Goal: Task Accomplishment & Management: Manage account settings

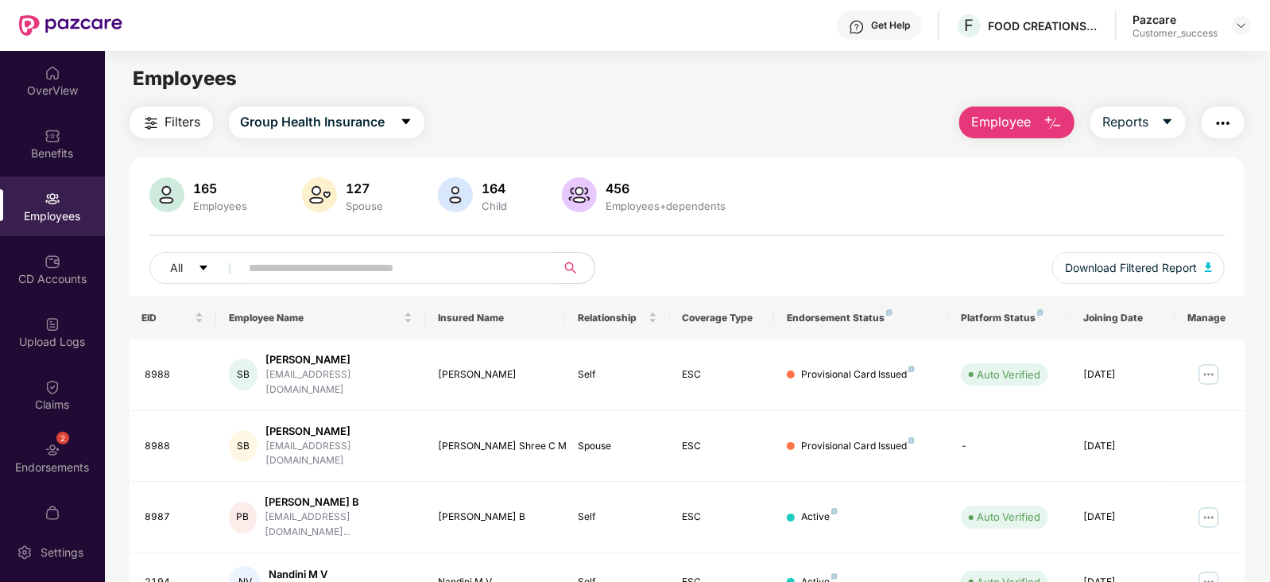
scroll to position [31, 0]
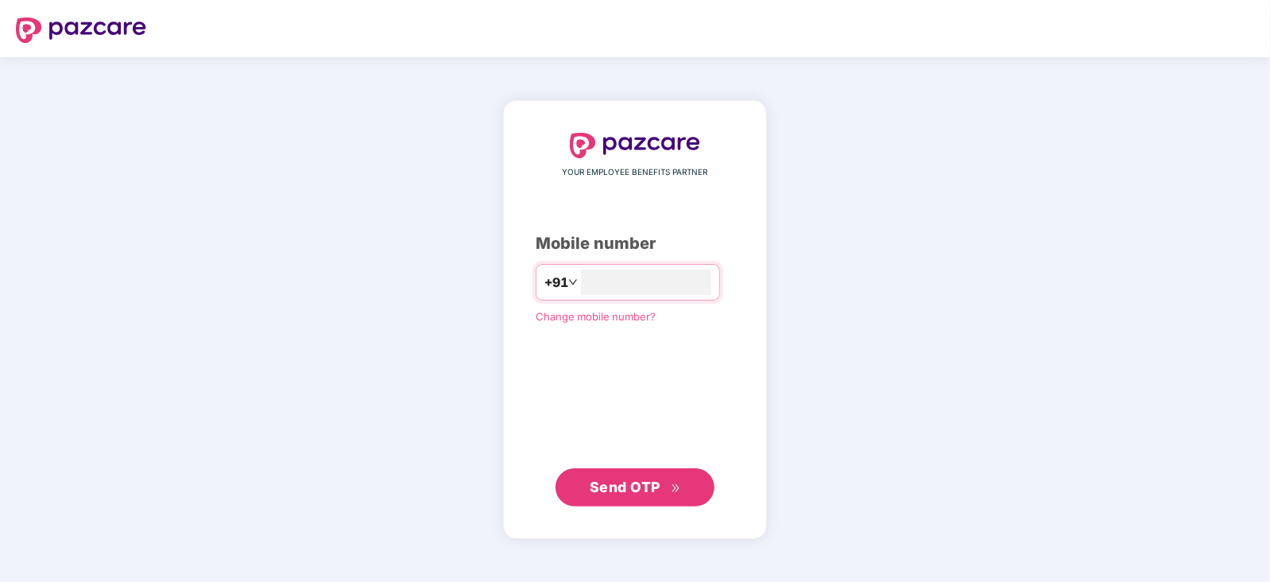
type input "**********"
click at [661, 477] on span "Send OTP" at bounding box center [635, 487] width 91 height 22
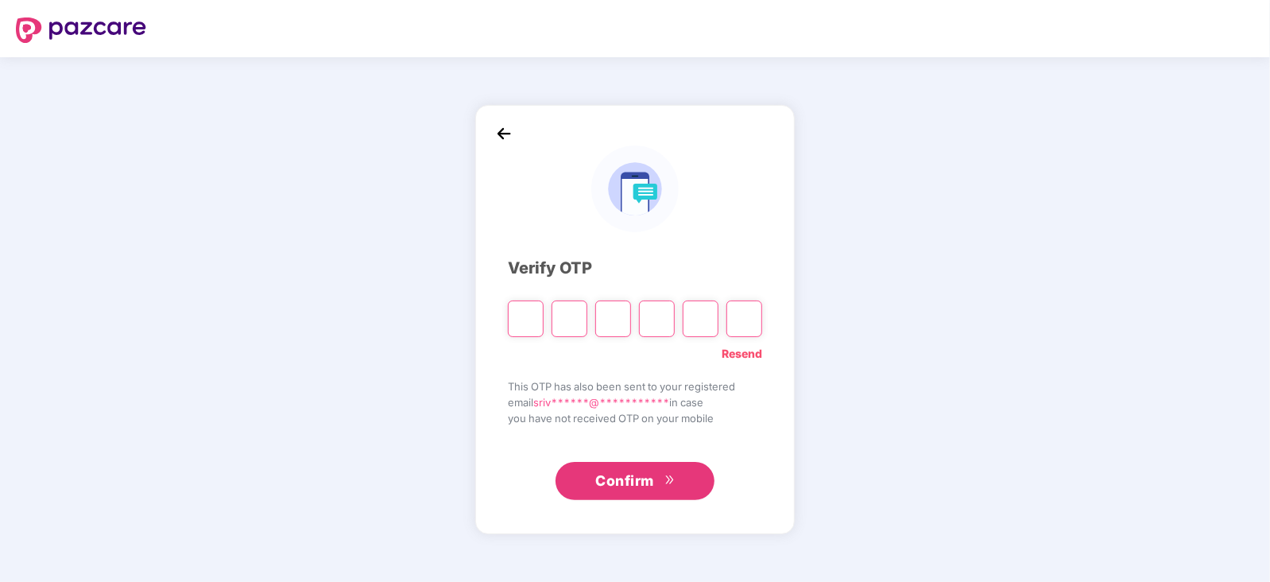
paste input "*"
type input "*"
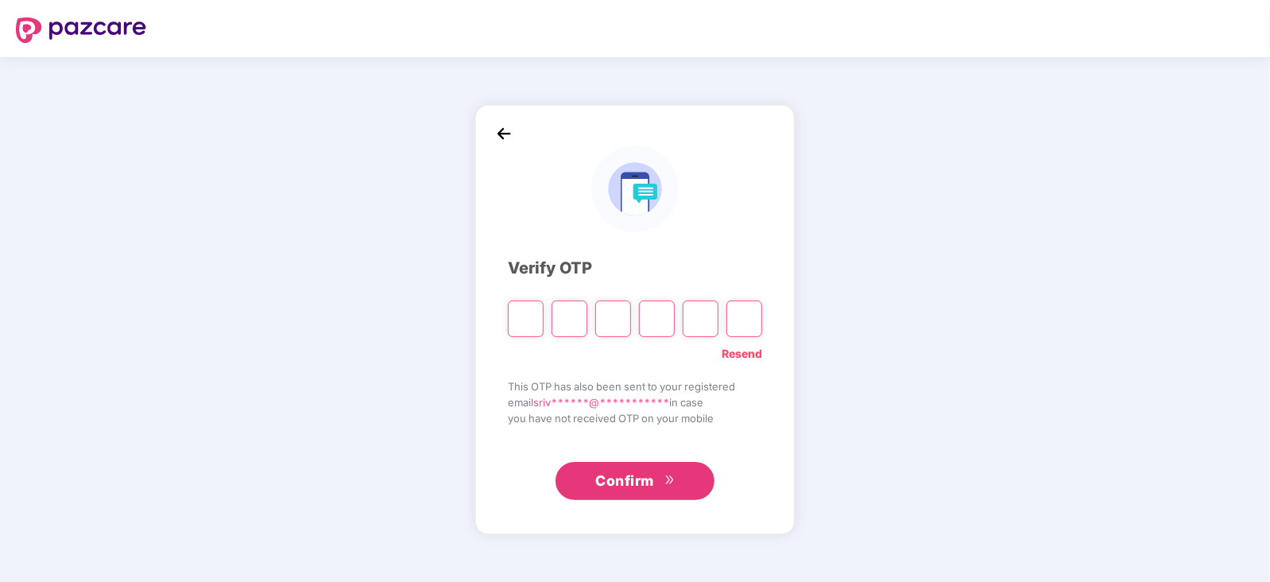
type input "*"
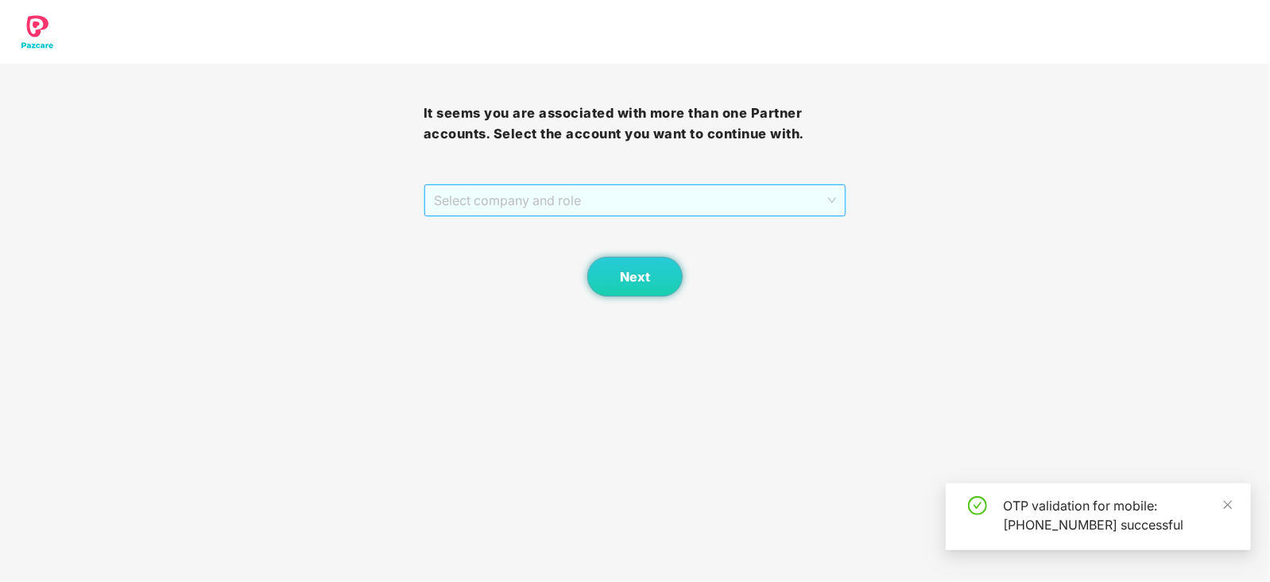
click at [824, 198] on span "Select company and role" at bounding box center [635, 200] width 403 height 30
click at [579, 234] on div "Pazcare - CUSTOMER_SUCCESS" at bounding box center [635, 231] width 404 height 17
click at [628, 273] on span "Next" at bounding box center [635, 276] width 30 height 15
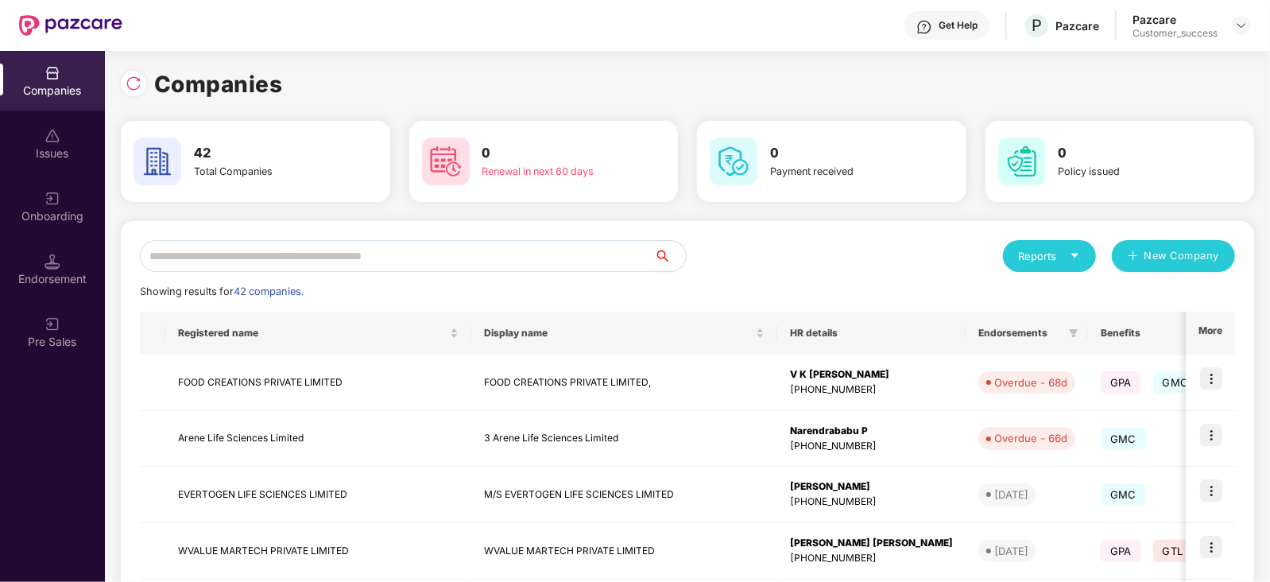
click at [296, 248] on input "text" at bounding box center [397, 256] width 514 height 32
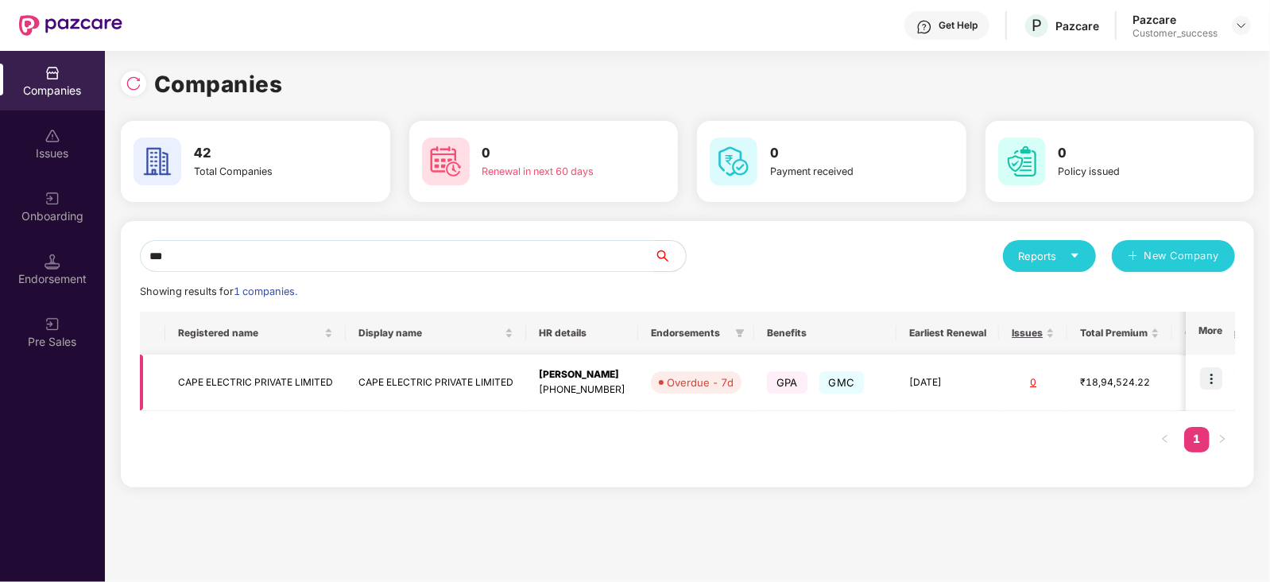
type input "***"
click at [1214, 377] on img at bounding box center [1211, 378] width 22 height 22
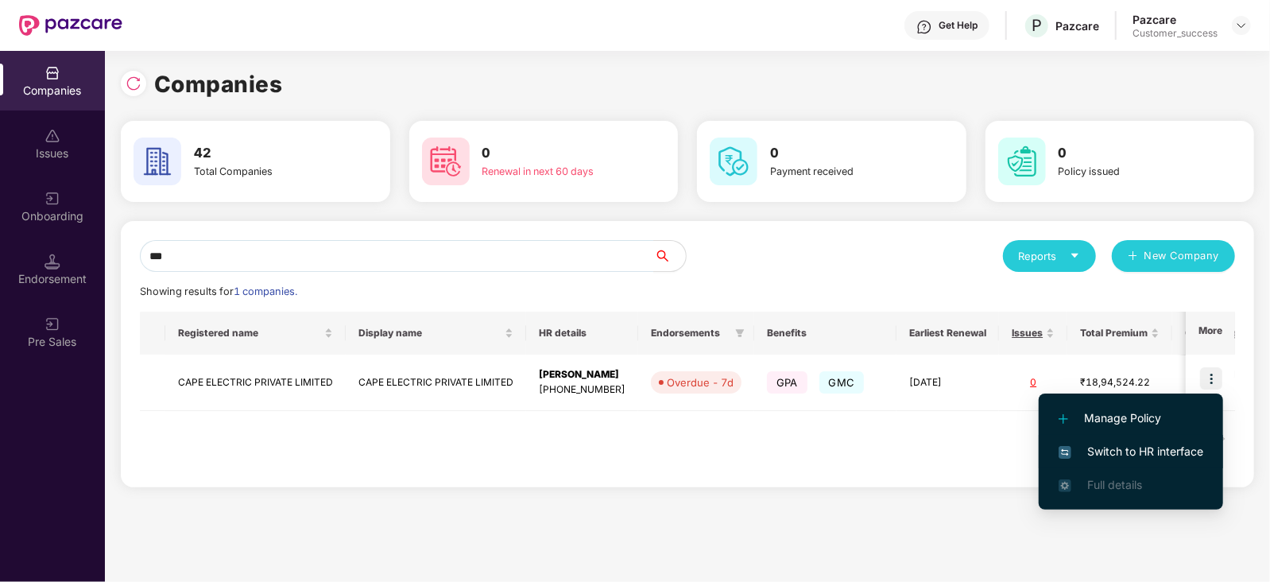
click at [1152, 445] on span "Switch to HR interface" at bounding box center [1131, 451] width 145 height 17
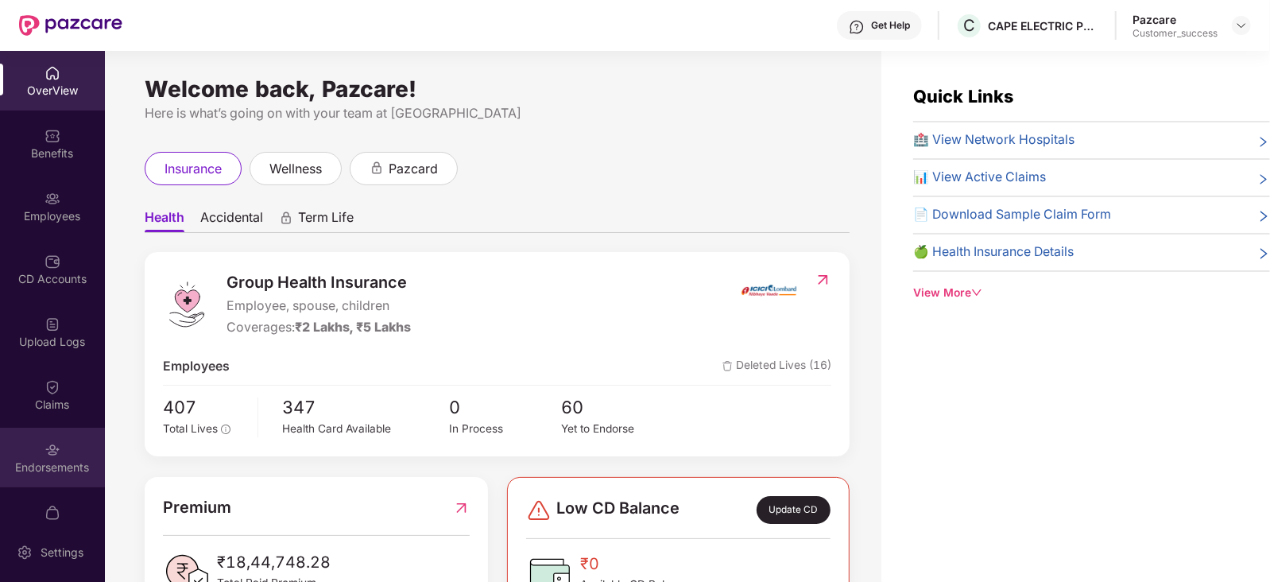
click at [60, 468] on div "Endorsements" at bounding box center [52, 467] width 105 height 16
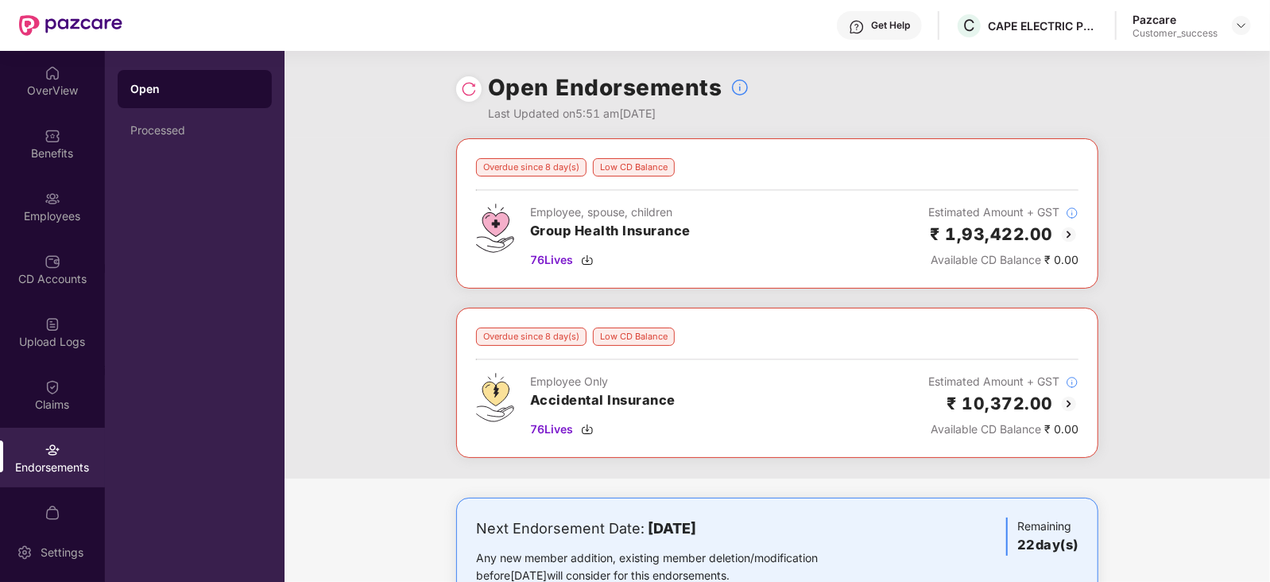
click at [1072, 228] on img at bounding box center [1068, 234] width 19 height 19
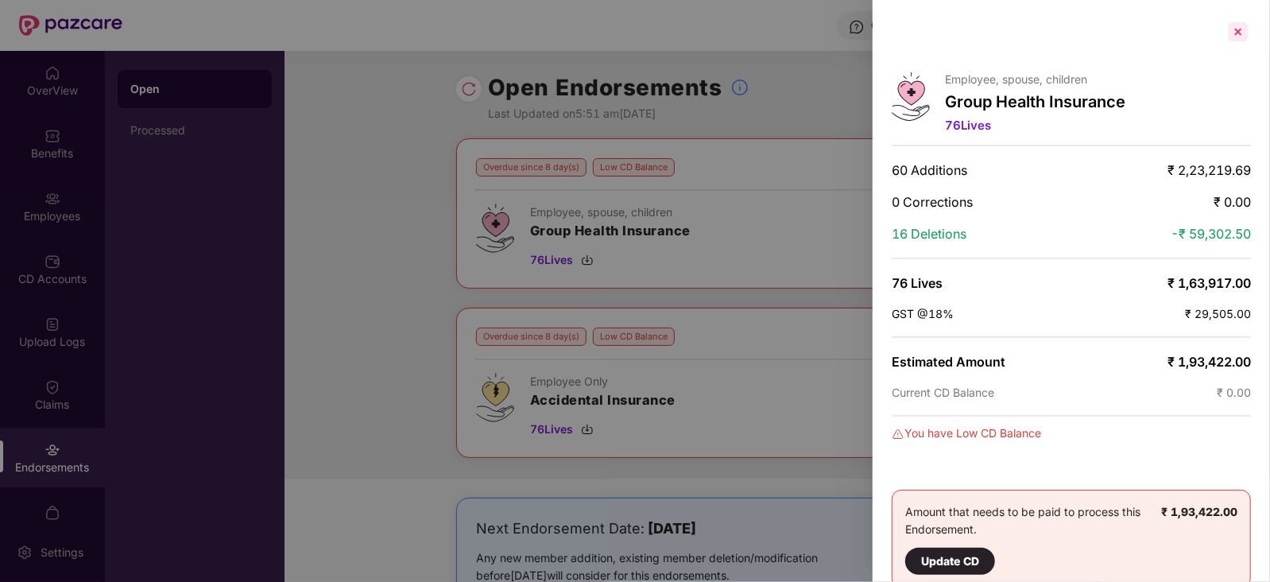
click at [1232, 23] on div at bounding box center [1237, 31] width 25 height 25
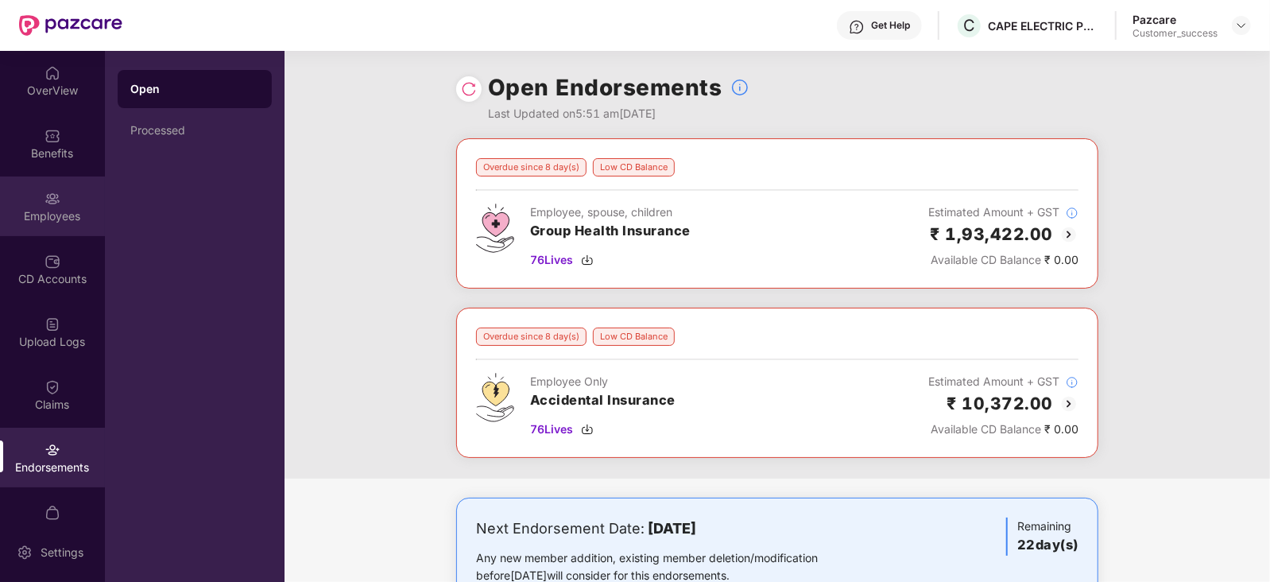
click at [45, 204] on img at bounding box center [53, 199] width 16 height 16
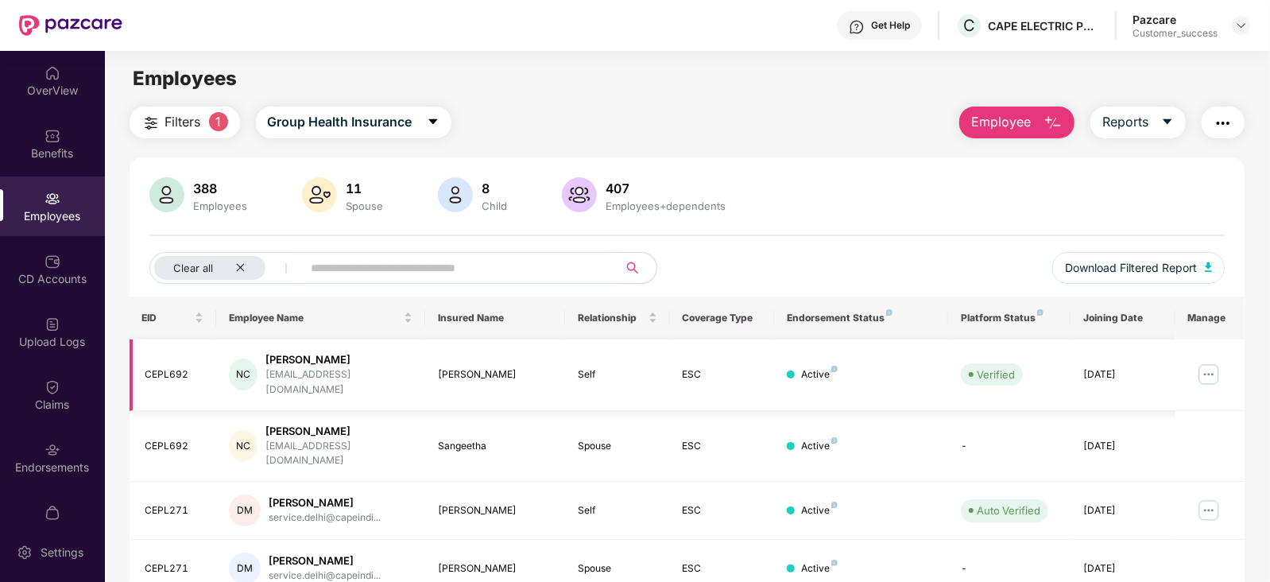
click at [1208, 371] on img at bounding box center [1208, 374] width 25 height 25
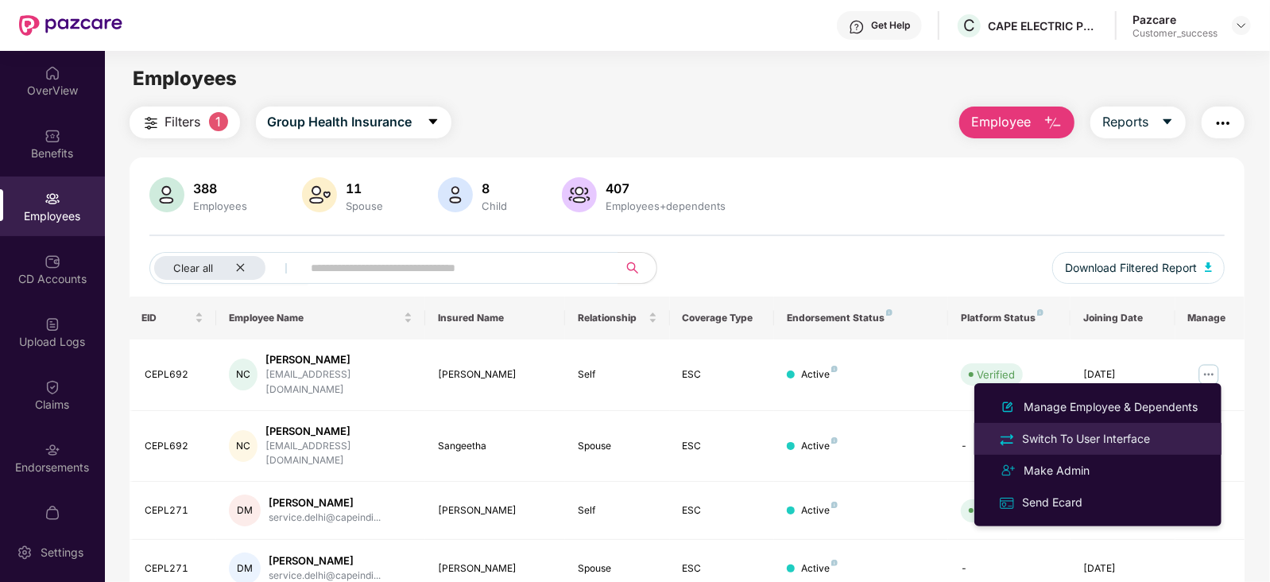
click at [1093, 433] on div "Switch To User Interface" at bounding box center [1086, 438] width 134 height 17
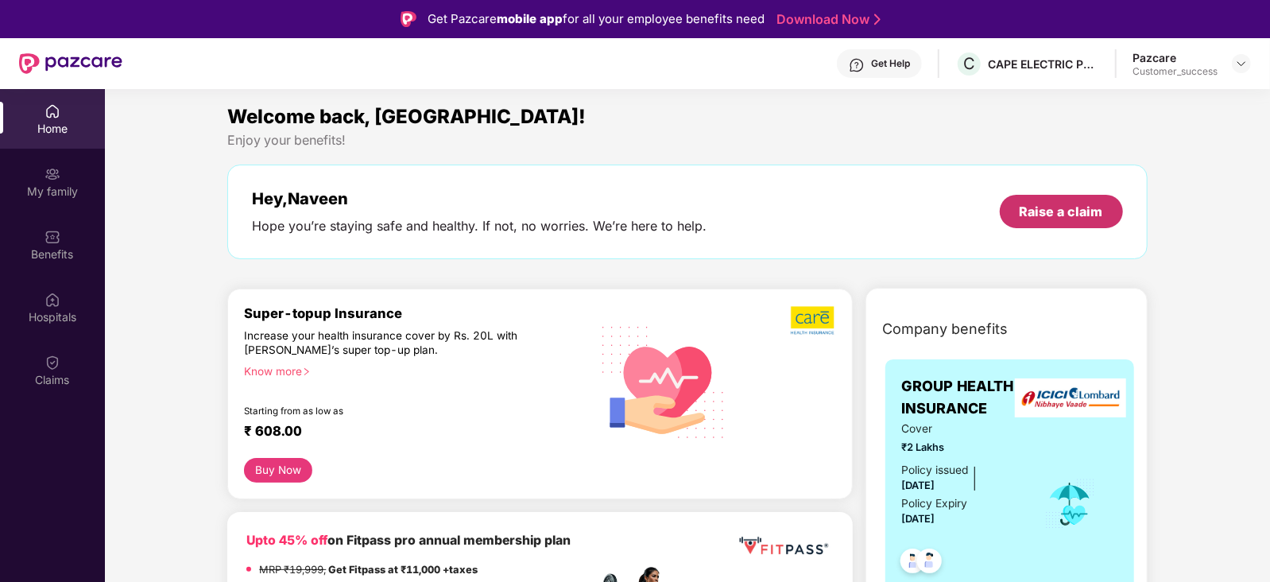
click at [1067, 216] on div "Raise a claim" at bounding box center [1061, 211] width 83 height 17
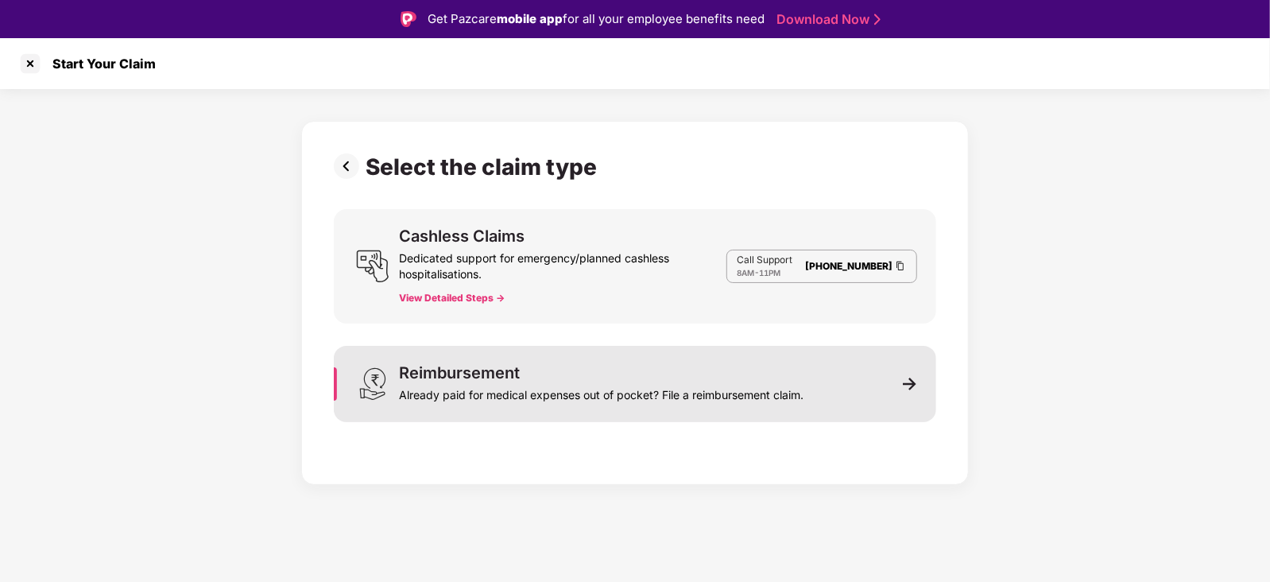
click at [898, 389] on div "Reimbursement Already paid for medical expenses out of pocket? File a reimburse…" at bounding box center [635, 384] width 602 height 76
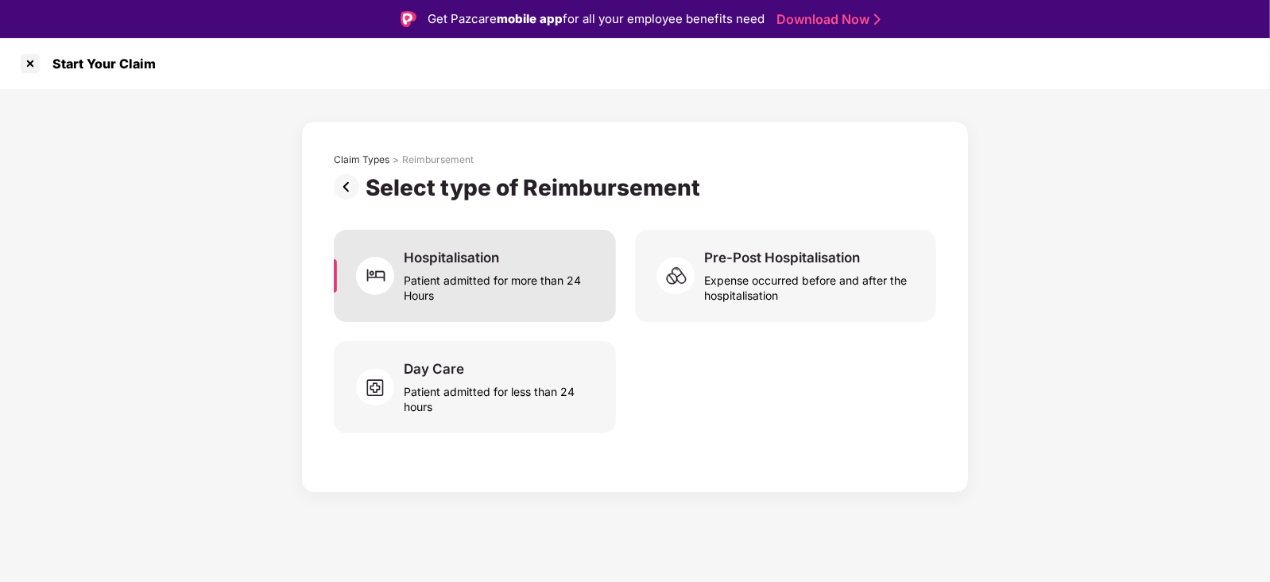
click at [470, 290] on div "Patient admitted for more than 24 Hours" at bounding box center [500, 284] width 193 height 37
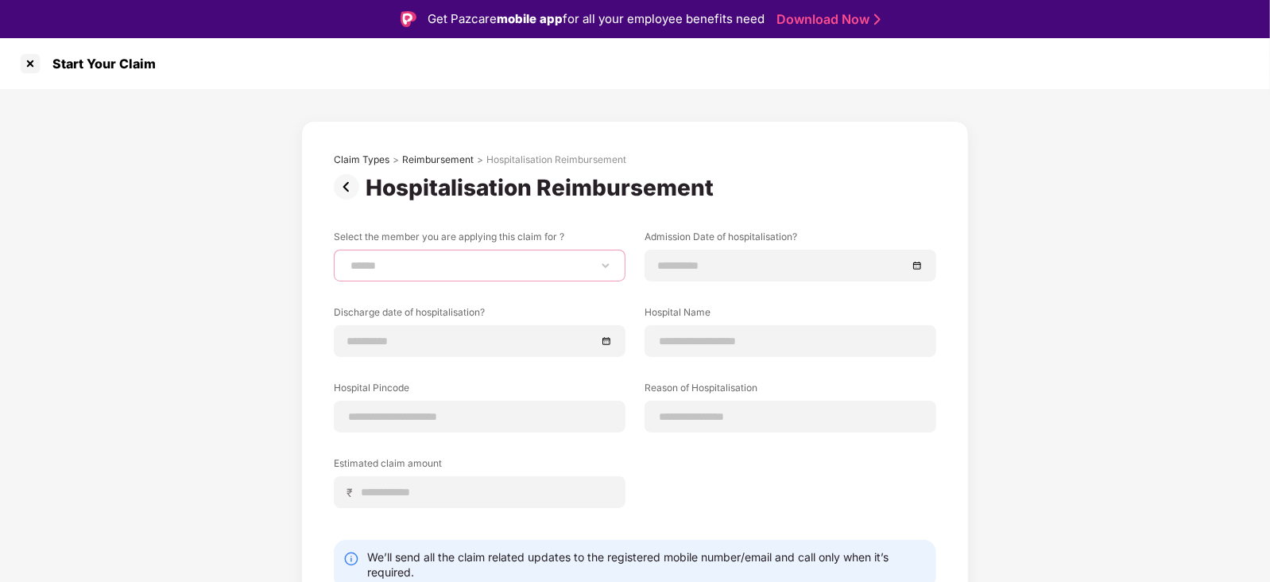
click at [596, 259] on select "****** ********* ********" at bounding box center [479, 265] width 265 height 13
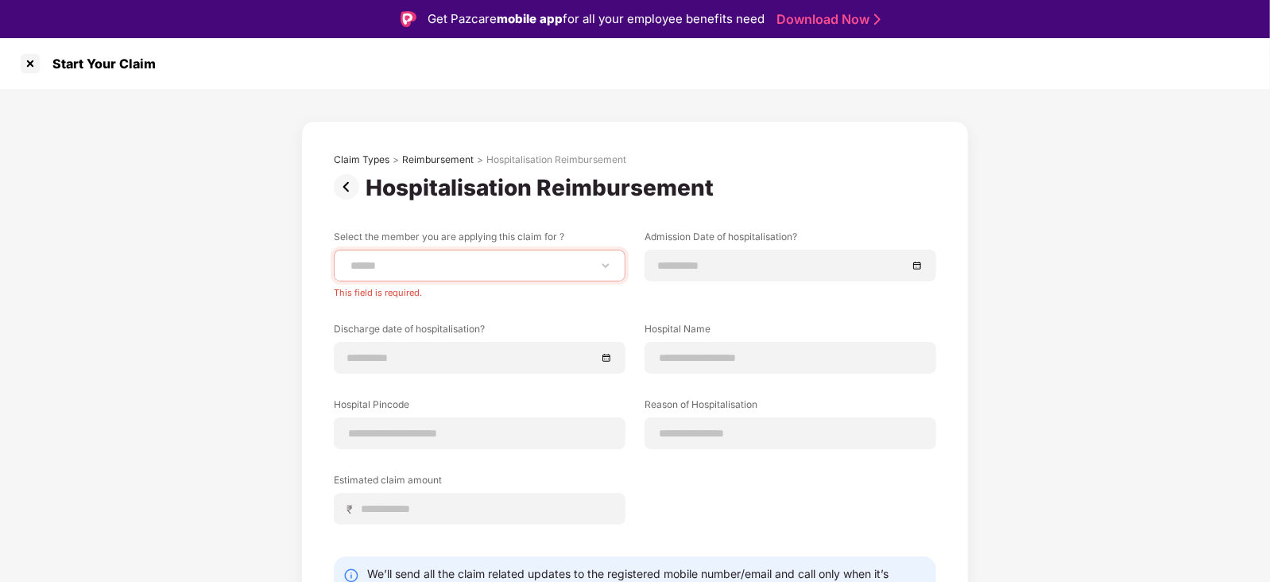
click at [1026, 256] on div "Claim Types > Reimbursement > Hospitalisation Reimbursement Hospitalisation Rei…" at bounding box center [635, 396] width 1270 height 614
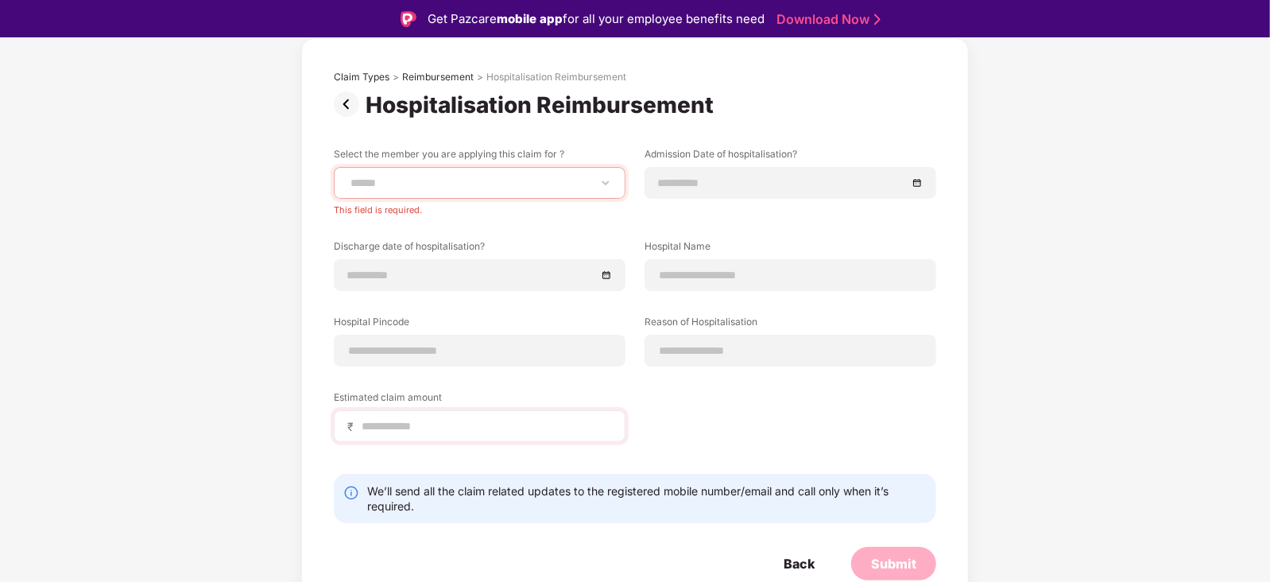
scroll to position [38, 0]
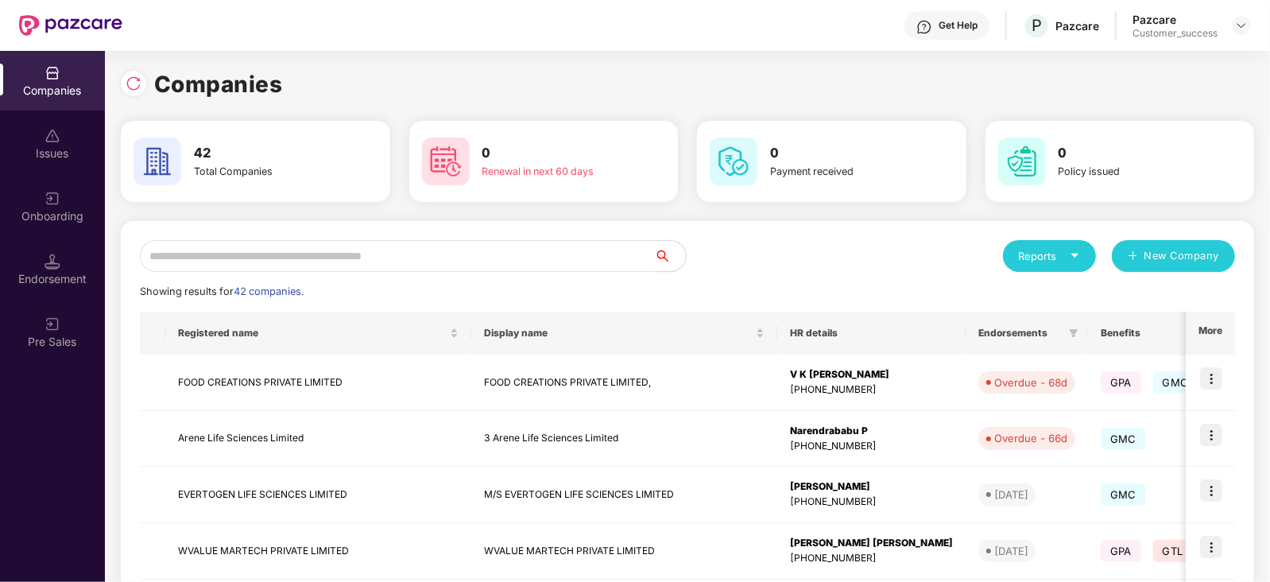
click at [246, 254] on input "text" at bounding box center [397, 256] width 514 height 32
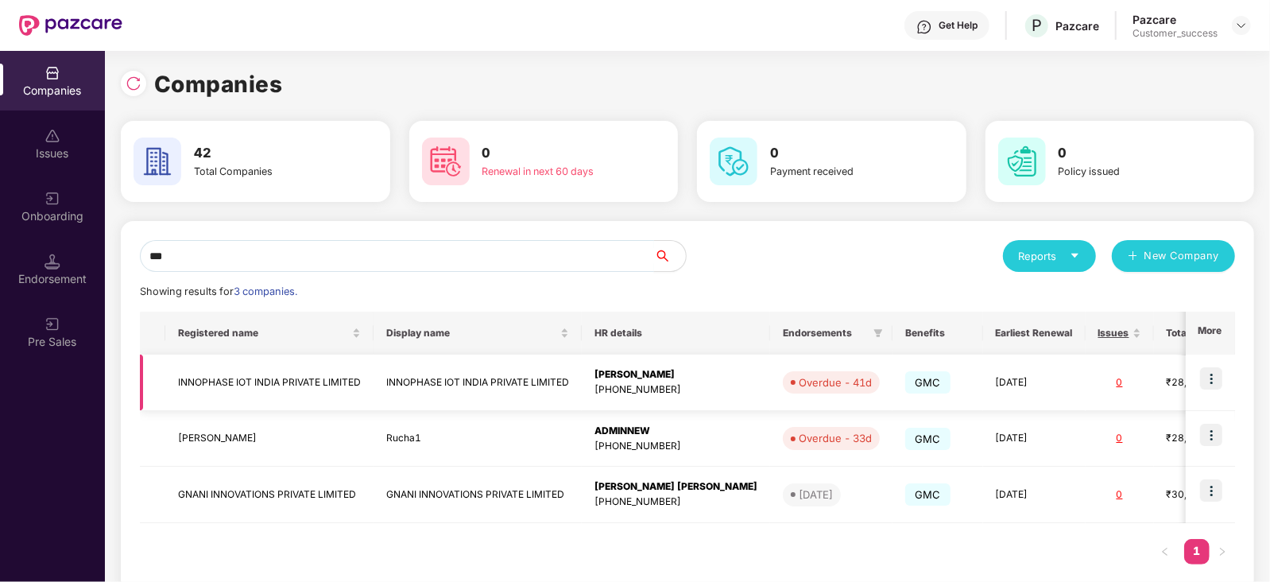
type input "***"
click at [1209, 372] on img at bounding box center [1211, 378] width 22 height 22
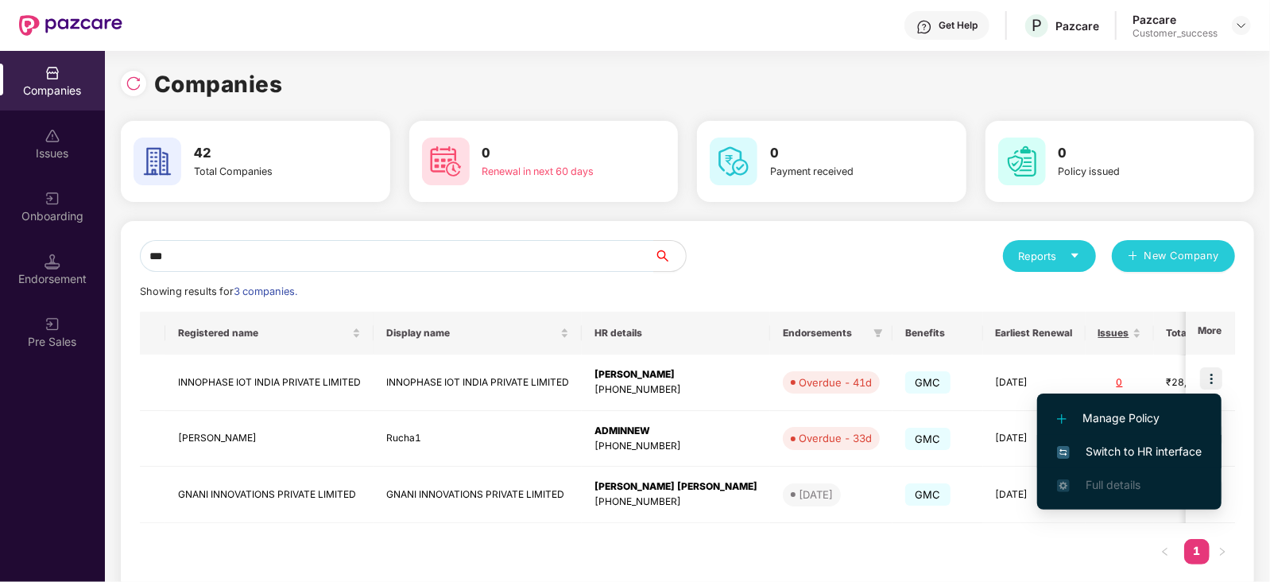
click at [1162, 455] on span "Switch to HR interface" at bounding box center [1129, 451] width 145 height 17
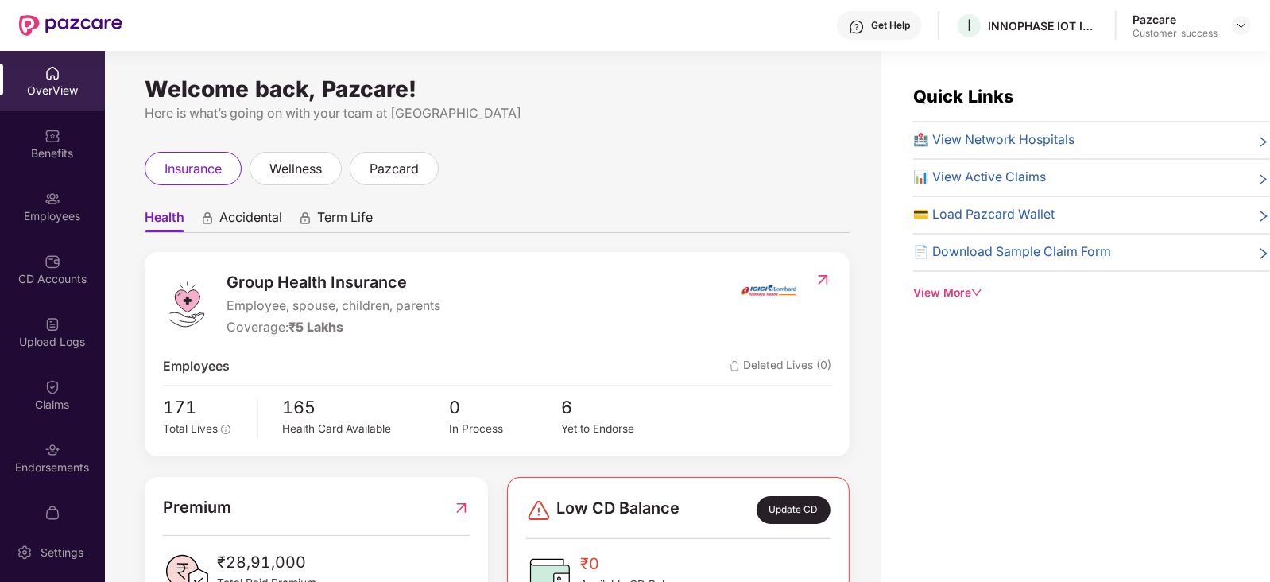
click at [0, 224] on div "Employees" at bounding box center [52, 206] width 105 height 60
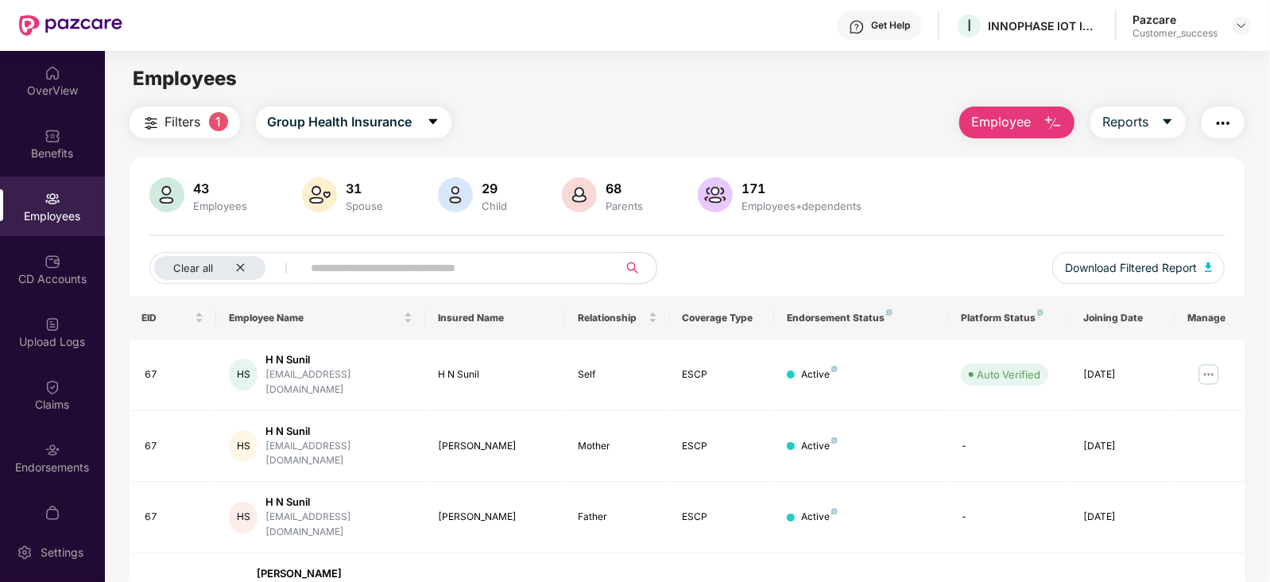
click at [364, 274] on input "text" at bounding box center [454, 268] width 285 height 24
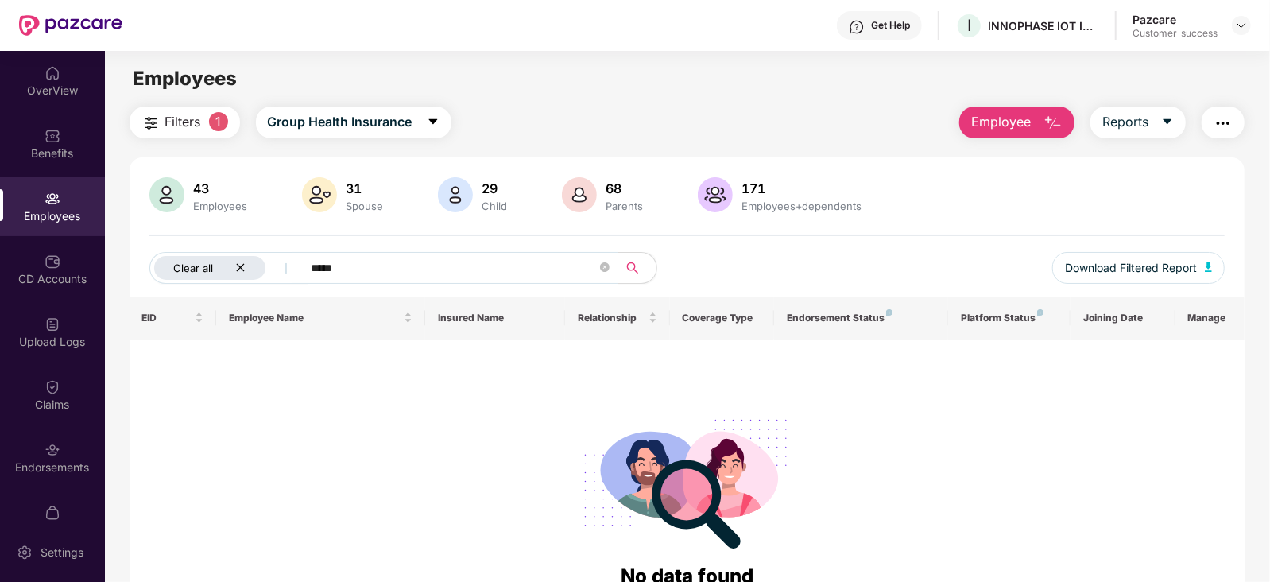
click at [242, 264] on icon "close" at bounding box center [240, 267] width 10 height 10
click at [323, 259] on input "*****" at bounding box center [392, 268] width 285 height 24
type input "*"
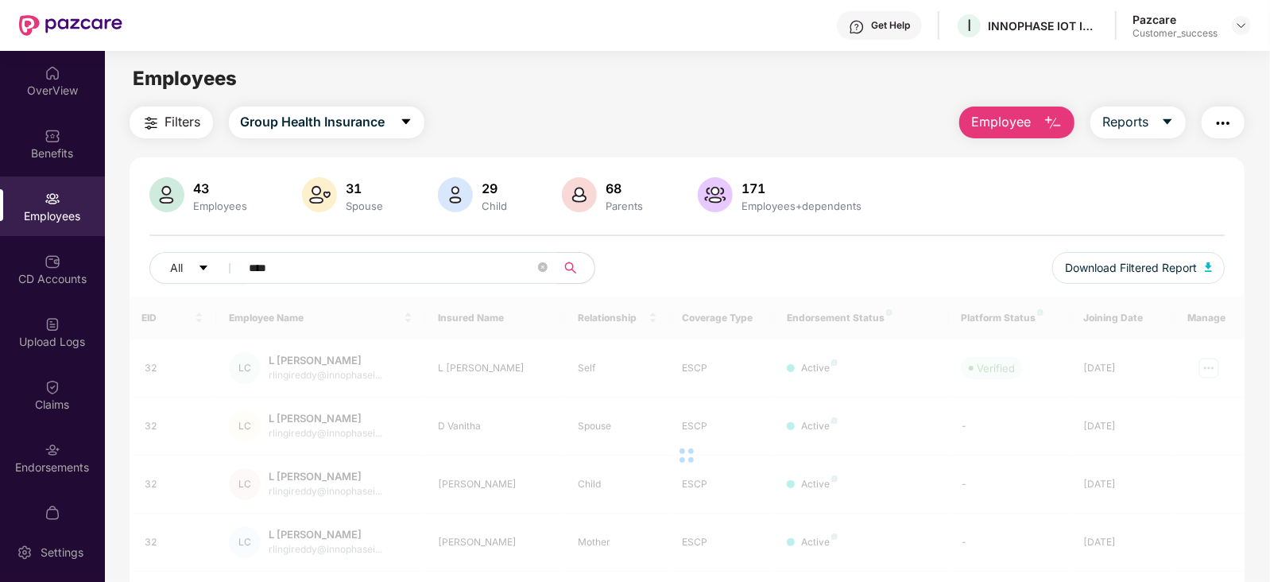
type input "*****"
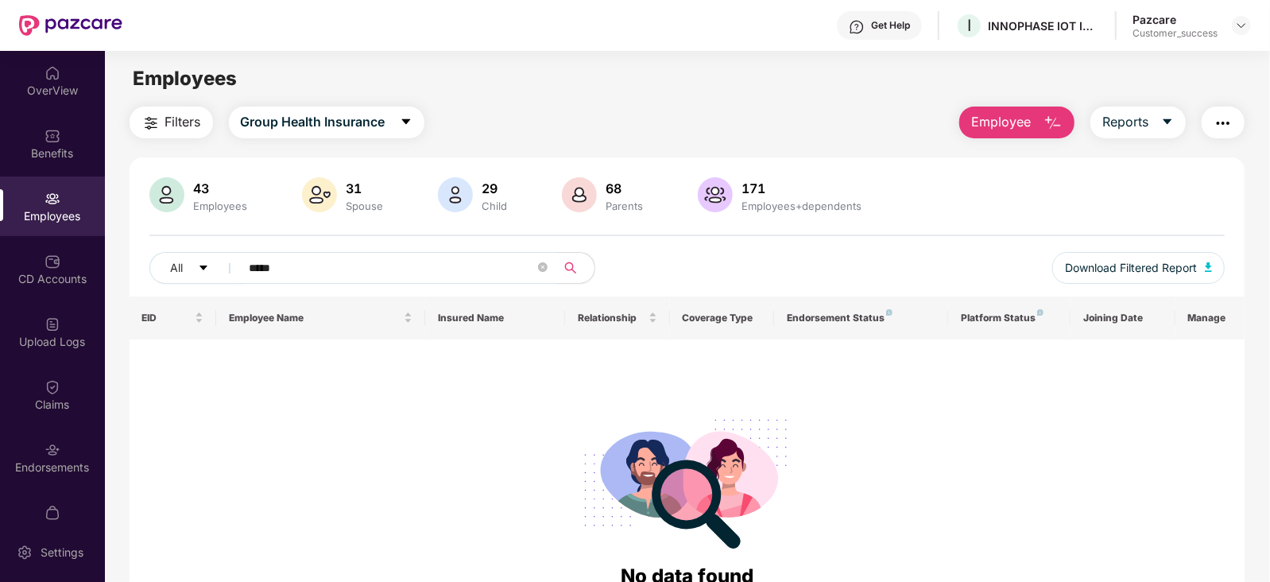
drag, startPoint x: 323, startPoint y: 259, endPoint x: 222, endPoint y: 286, distance: 104.5
click at [222, 286] on div "All ***** Download Filtered Report" at bounding box center [687, 274] width 1076 height 45
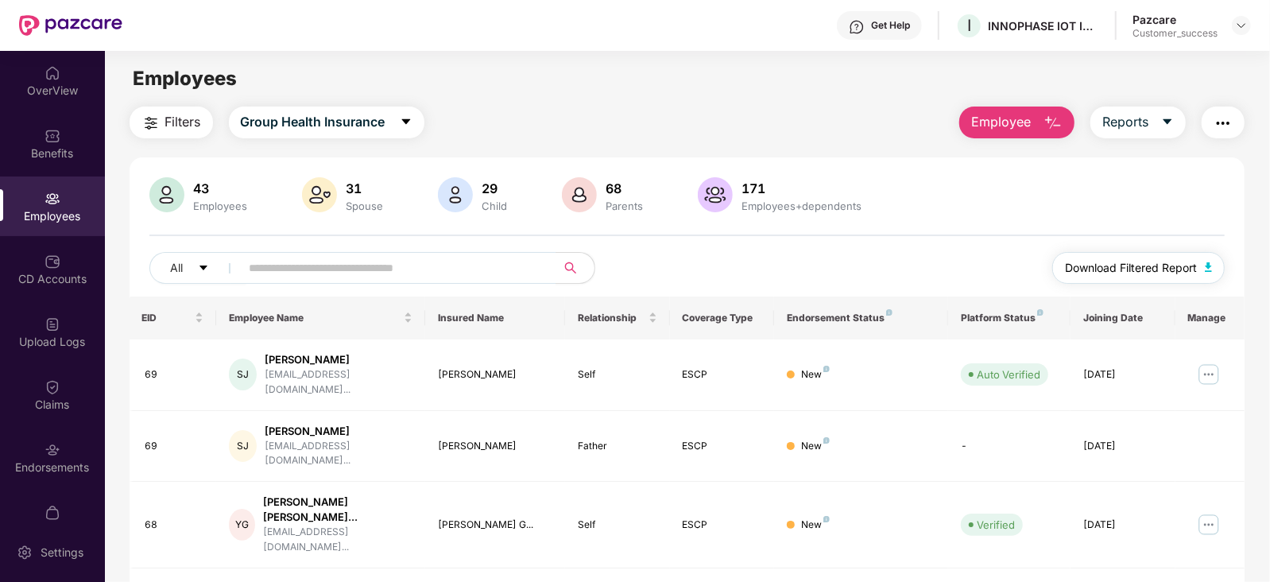
click at [1124, 270] on span "Download Filtered Report" at bounding box center [1131, 267] width 132 height 17
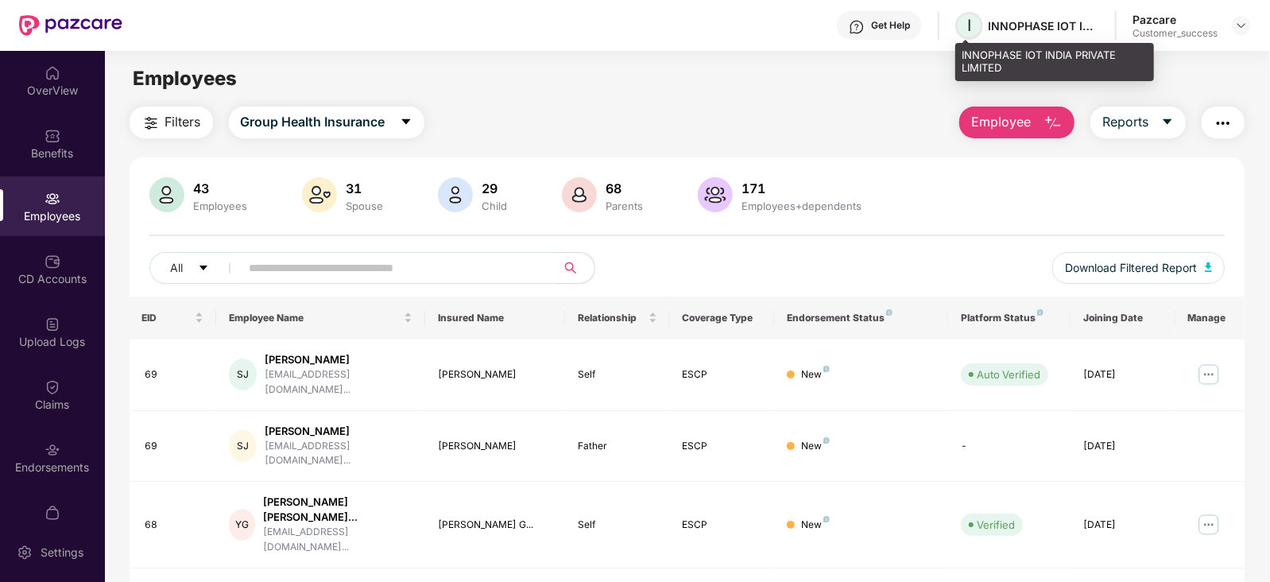
click at [972, 29] on span "I" at bounding box center [969, 26] width 28 height 28
drag, startPoint x: 999, startPoint y: 68, endPoint x: 958, endPoint y: 60, distance: 41.9
click at [958, 60] on div "INNOPHASE IOT INDIA PRIVATE LIMITED" at bounding box center [1054, 61] width 199 height 37
copy div "INNOPHASE IOT INDIA PRIVATE LIMITED"
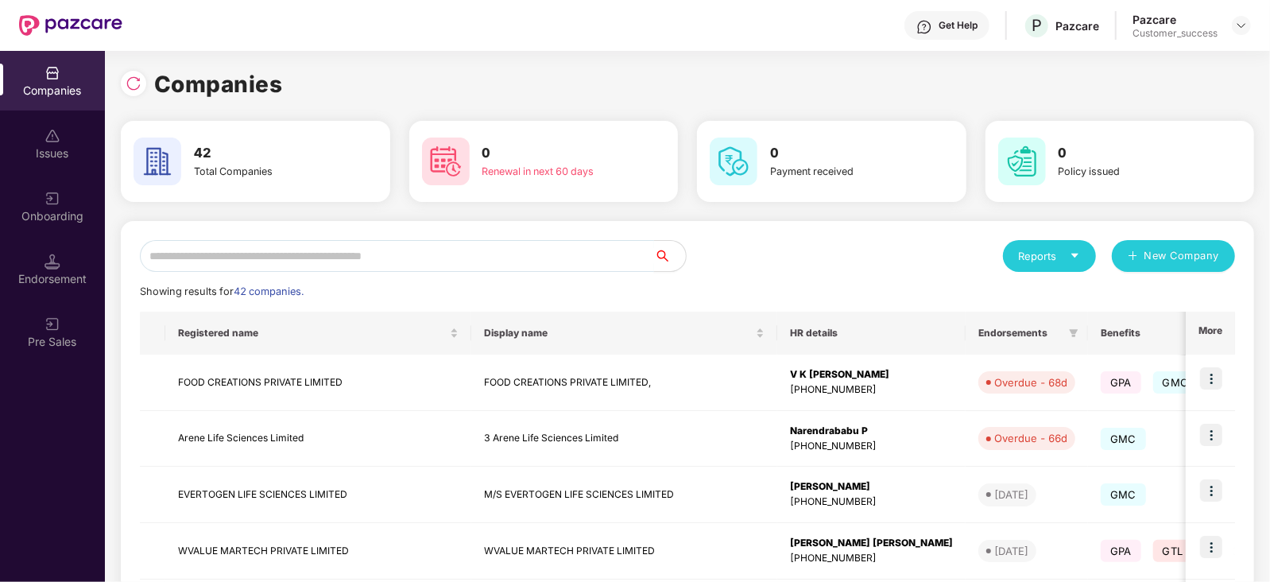
click at [265, 261] on input "text" at bounding box center [397, 256] width 514 height 32
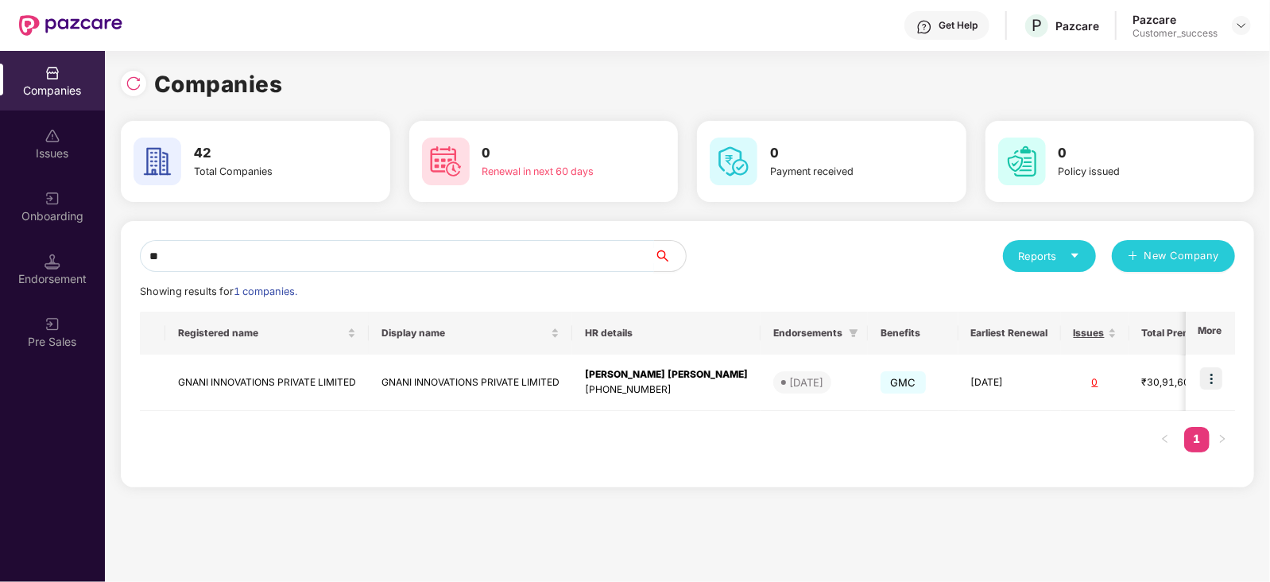
type input "*"
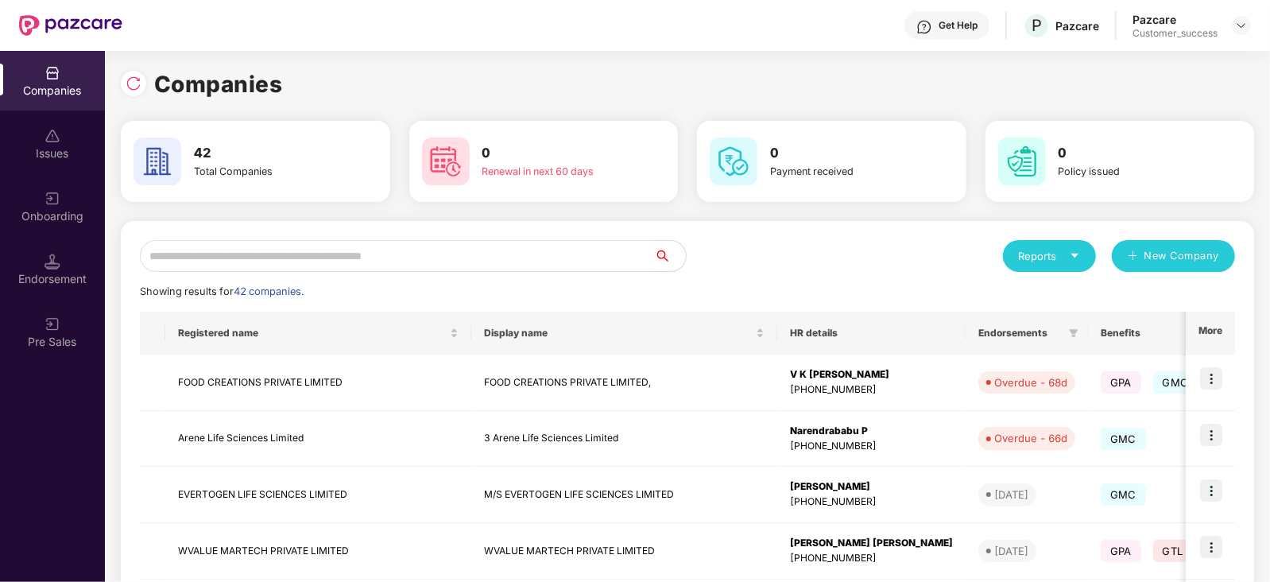
click at [234, 264] on input "text" at bounding box center [397, 256] width 514 height 32
paste input "********"
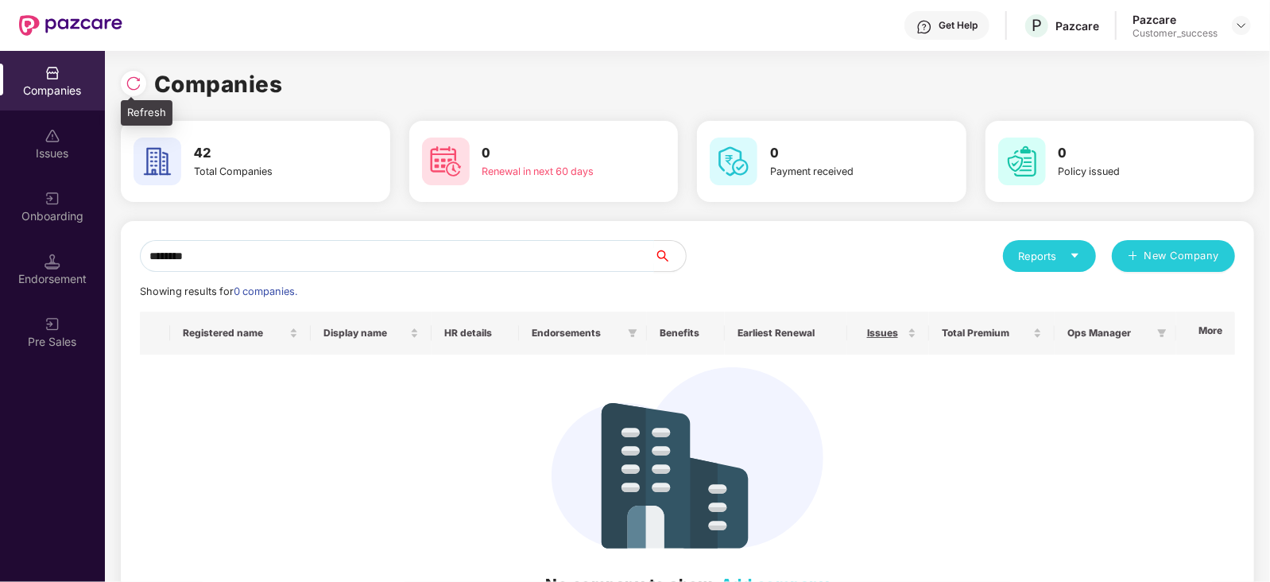
type input "********"
click at [132, 75] on img at bounding box center [134, 83] width 16 height 16
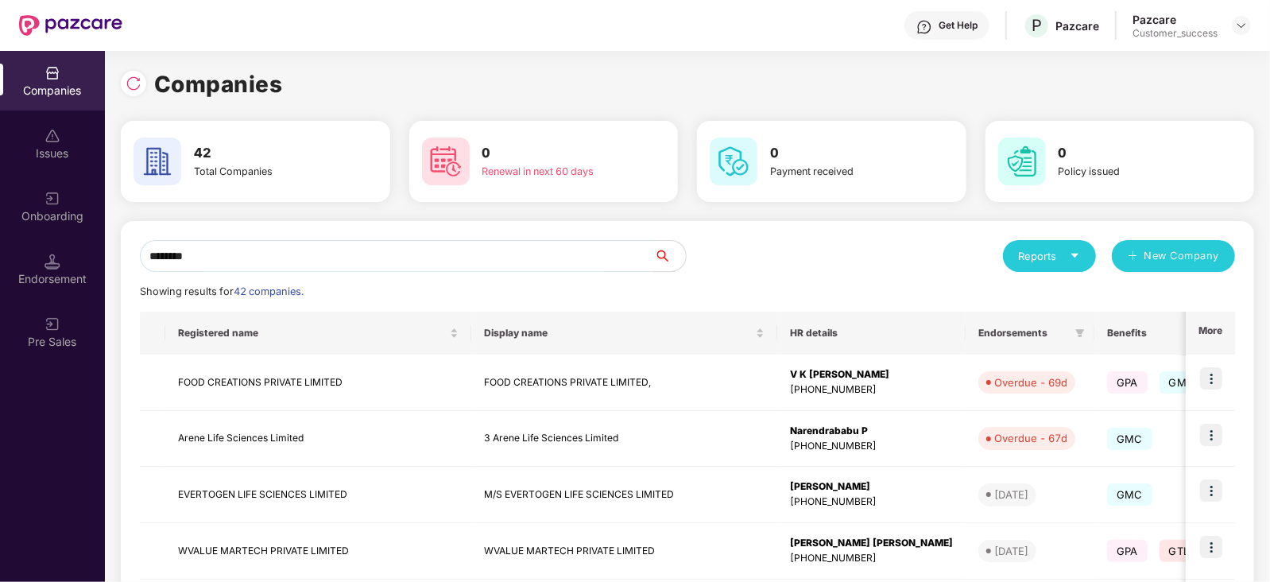
click at [132, 75] on img at bounding box center [134, 83] width 16 height 16
click at [131, 81] on img at bounding box center [134, 83] width 16 height 16
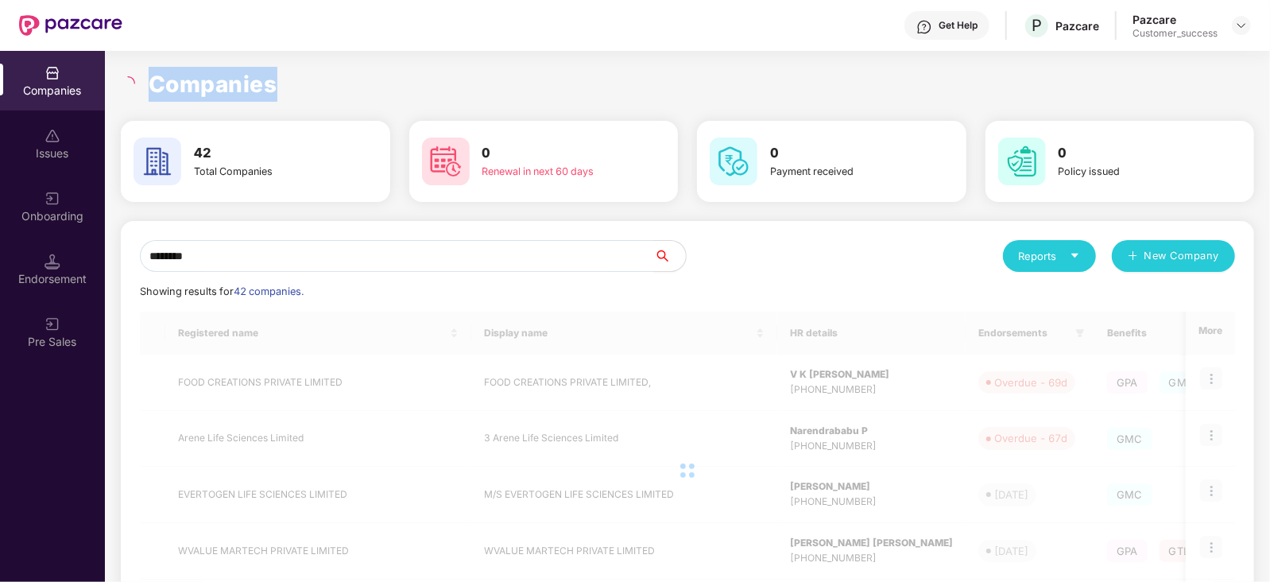
click at [131, 81] on icon "loading" at bounding box center [128, 83] width 14 height 14
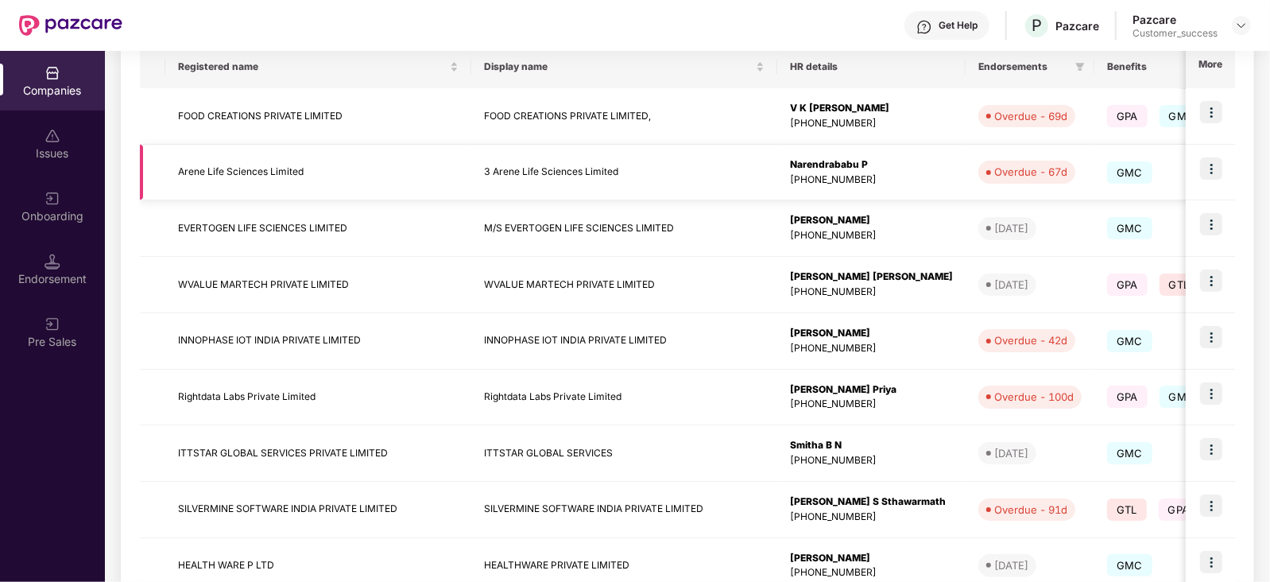
scroll to position [387, 0]
